Goal: Information Seeking & Learning: Learn about a topic

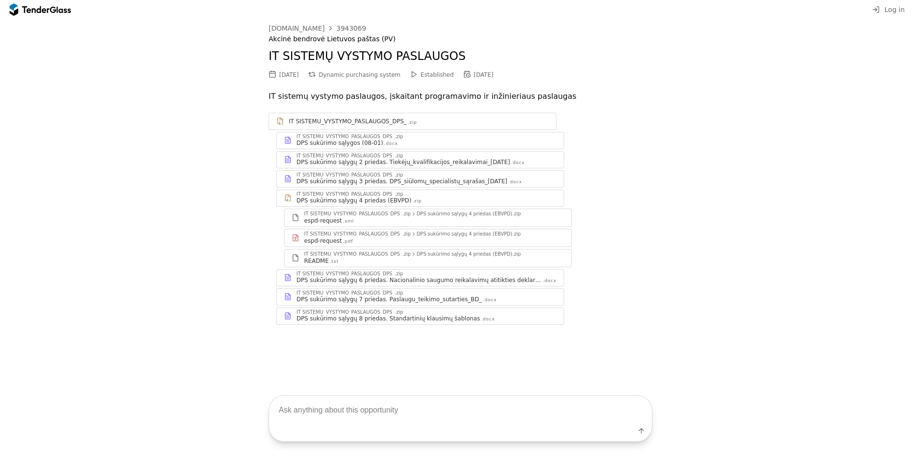
click at [46, 9] on div at bounding box center [35, 9] width 27 height 6
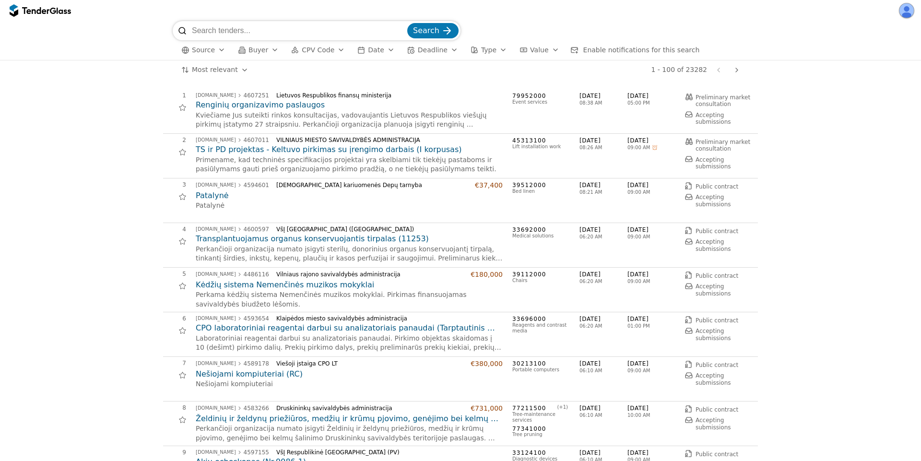
click at [226, 34] on input "search" at bounding box center [298, 30] width 213 height 19
type input "microsoft office"
click at [407, 23] on button "Search" at bounding box center [432, 30] width 51 height 15
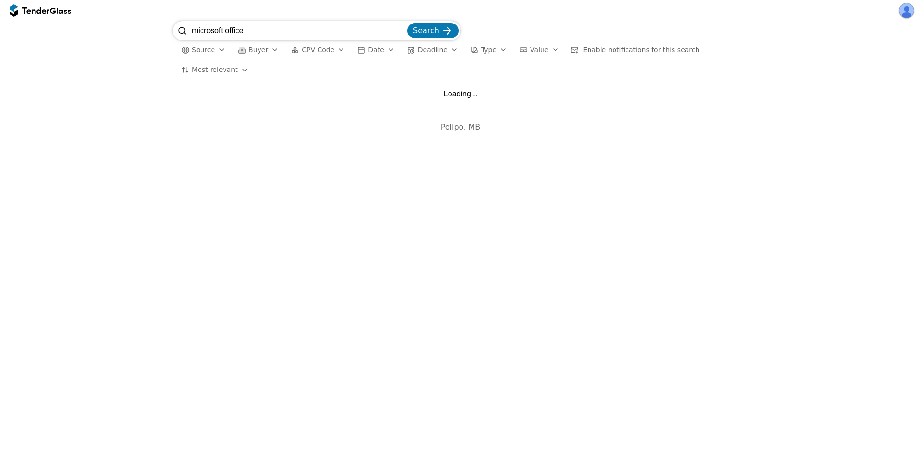
click at [211, 66] on html "microsoft office Search Source Buyer CPV Code Date Deadline Type Value Enable n…" at bounding box center [460, 230] width 921 height 461
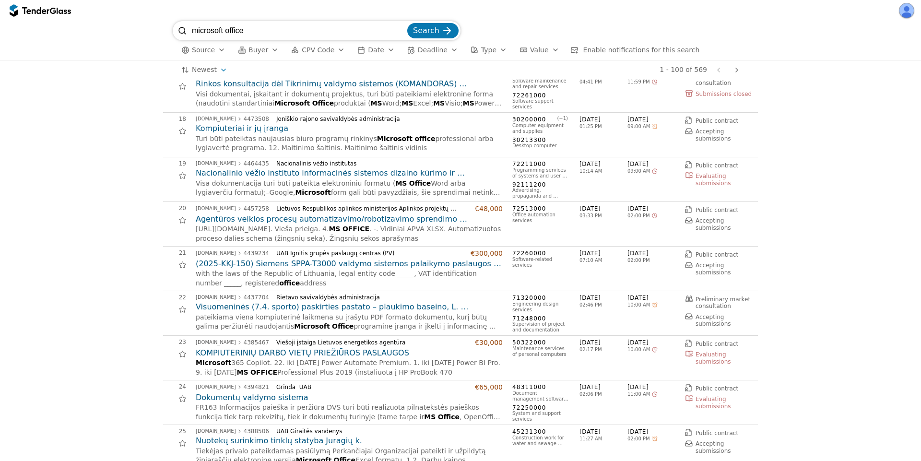
scroll to position [863, 0]
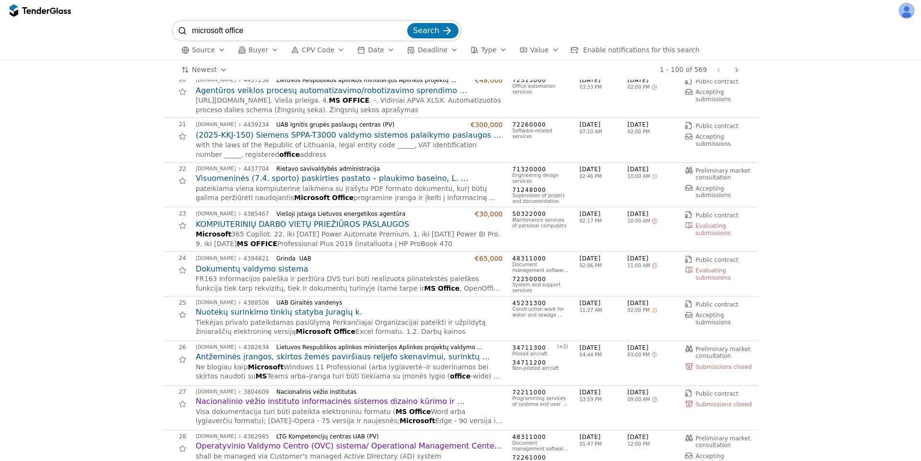
drag, startPoint x: 258, startPoint y: 27, endPoint x: 81, endPoint y: 20, distance: 177.1
click at [81, 20] on div "microsoft office Search Source Buyer CPV Code Date Deadline Type Value Enable n…" at bounding box center [460, 230] width 921 height 461
type input "it sistemu vystymo paslaugos"
click at [407, 23] on button "Search" at bounding box center [432, 30] width 51 height 15
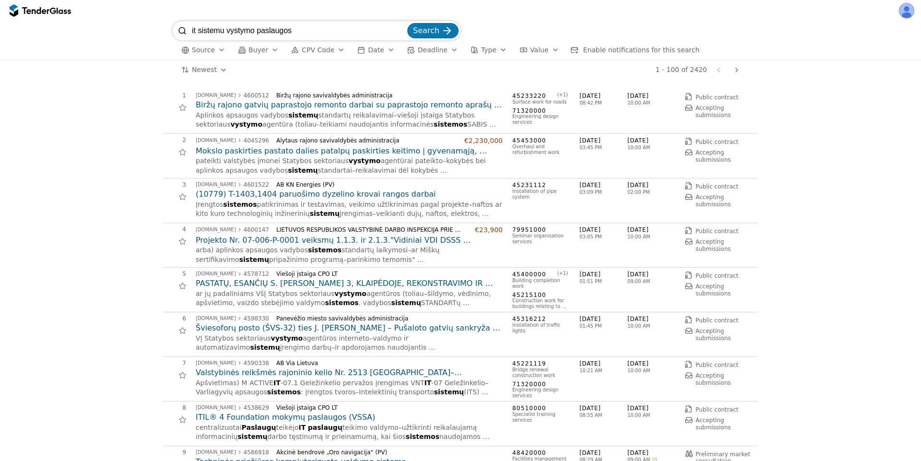
click at [461, 49] on div "button" at bounding box center [474, 49] width 27 height 27
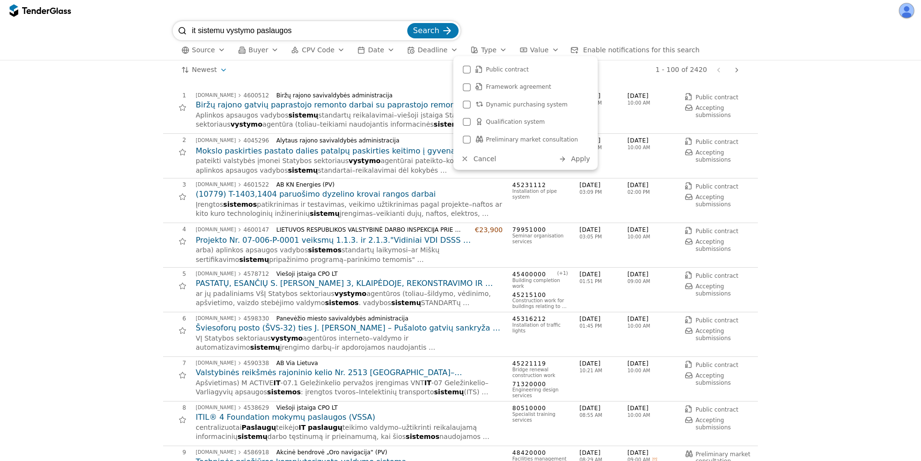
click at [480, 101] on div at bounding box center [478, 104] width 27 height 25
click at [578, 159] on span "Apply" at bounding box center [580, 159] width 19 height 8
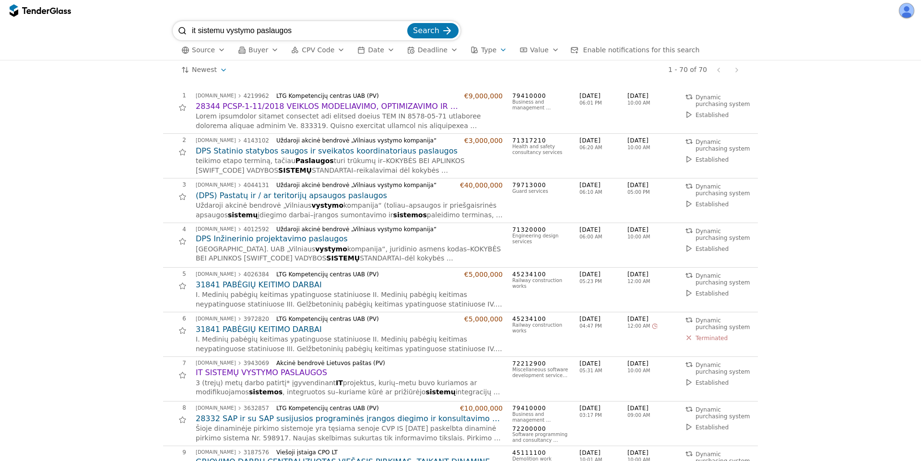
click at [209, 32] on input "it sistemu vystymo paslaugos" at bounding box center [298, 30] width 213 height 19
type input "it vystymo paslaugos"
click at [407, 23] on button "Search" at bounding box center [432, 30] width 51 height 15
